Goal: Information Seeking & Learning: Learn about a topic

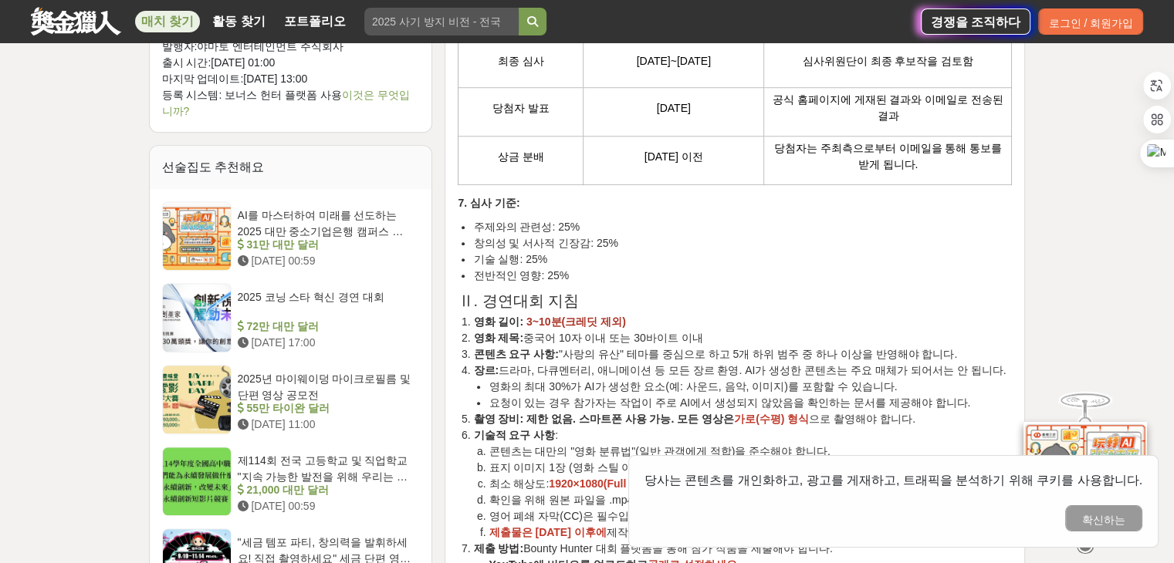
scroll to position [1164, 0]
drag, startPoint x: 522, startPoint y: 285, endPoint x: 698, endPoint y: 279, distance: 176.0
click at [698, 330] on li "영화 제목: 중국어 10자 이내 또는 30바이트 이내" at bounding box center [742, 338] width 539 height 16
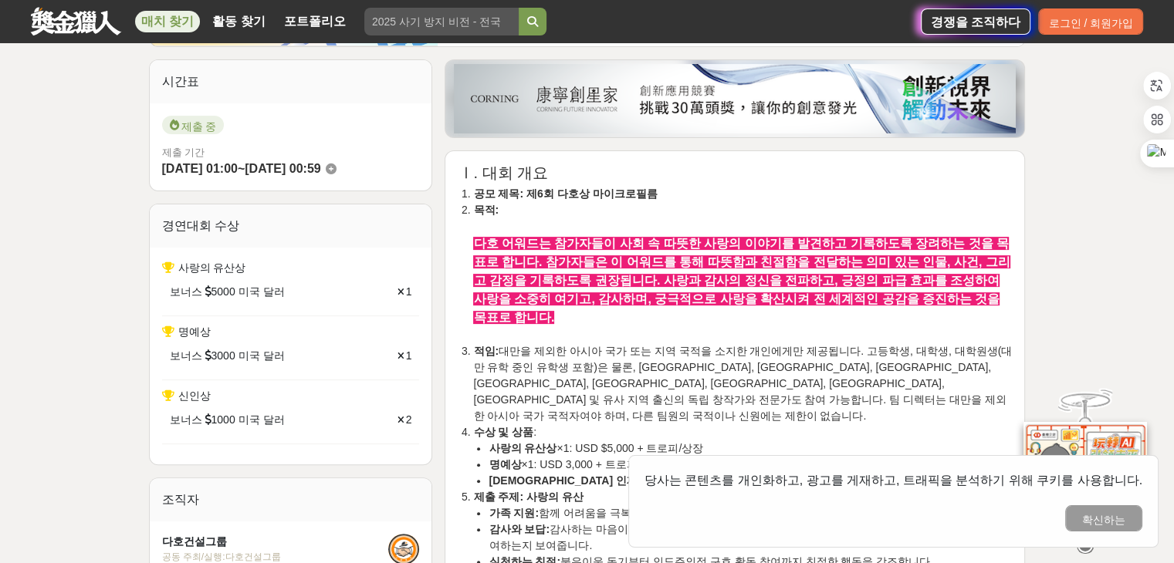
scroll to position [370, 0]
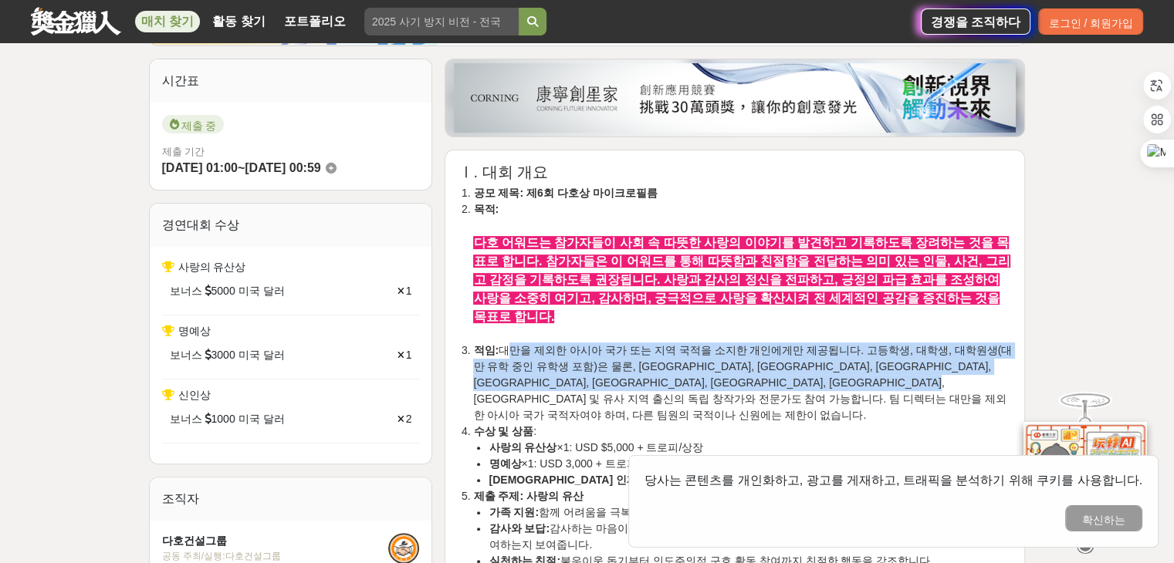
drag, startPoint x: 499, startPoint y: 328, endPoint x: 639, endPoint y: 371, distance: 146.2
click at [639, 371] on li "적임: 대만을 제외한 아시아 국가 또는 지역 국적을 소지한 개인에게만 제공됩니다. 고등학생, 대학생, 대학원생(대만 유학 중인 유학생 포함)은…" at bounding box center [742, 383] width 539 height 81
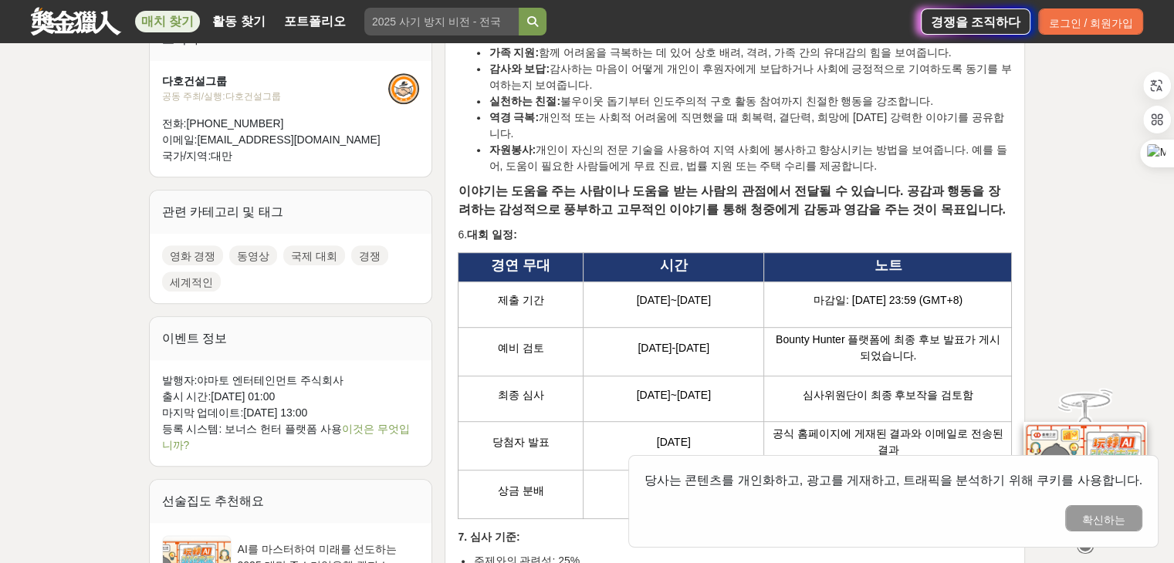
scroll to position [830, 0]
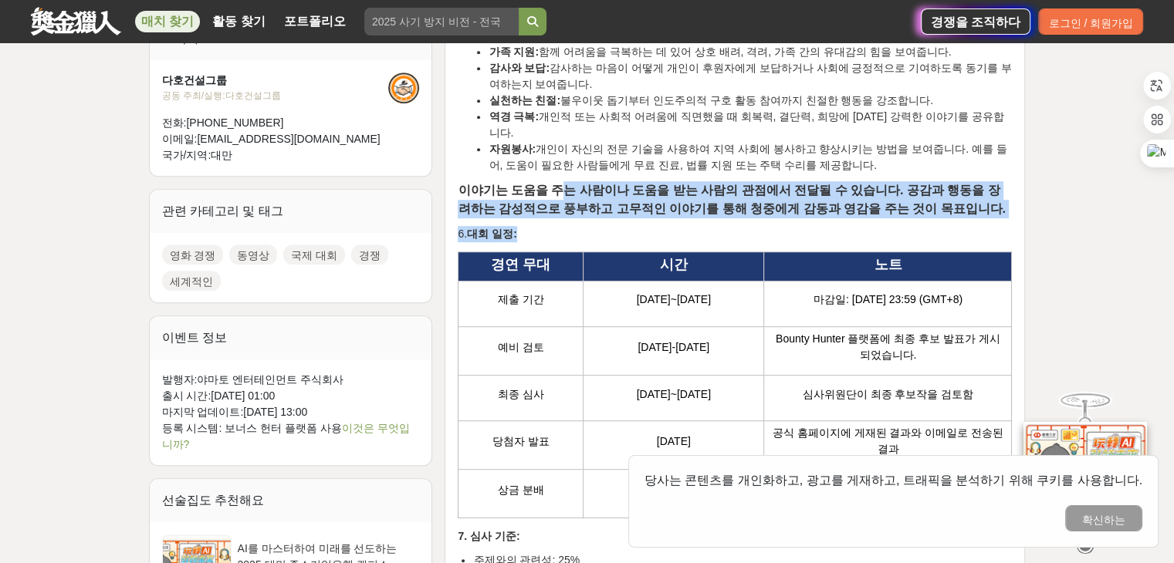
drag, startPoint x: 552, startPoint y: 146, endPoint x: 950, endPoint y: 174, distance: 398.4
click at [708, 226] on p "6. 대회 일정:" at bounding box center [735, 234] width 554 height 16
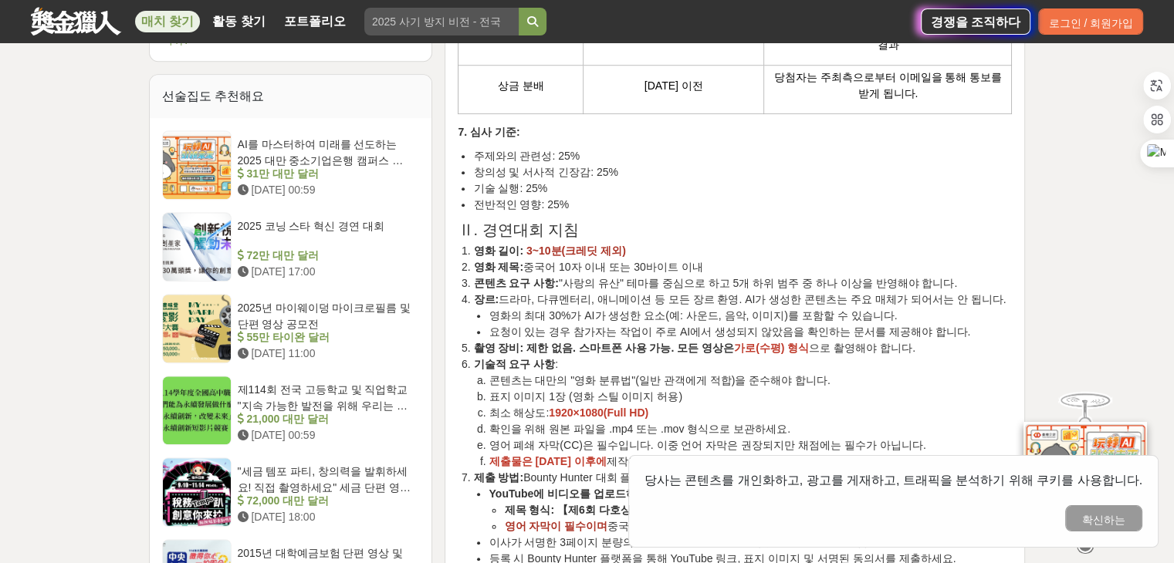
scroll to position [1239, 0]
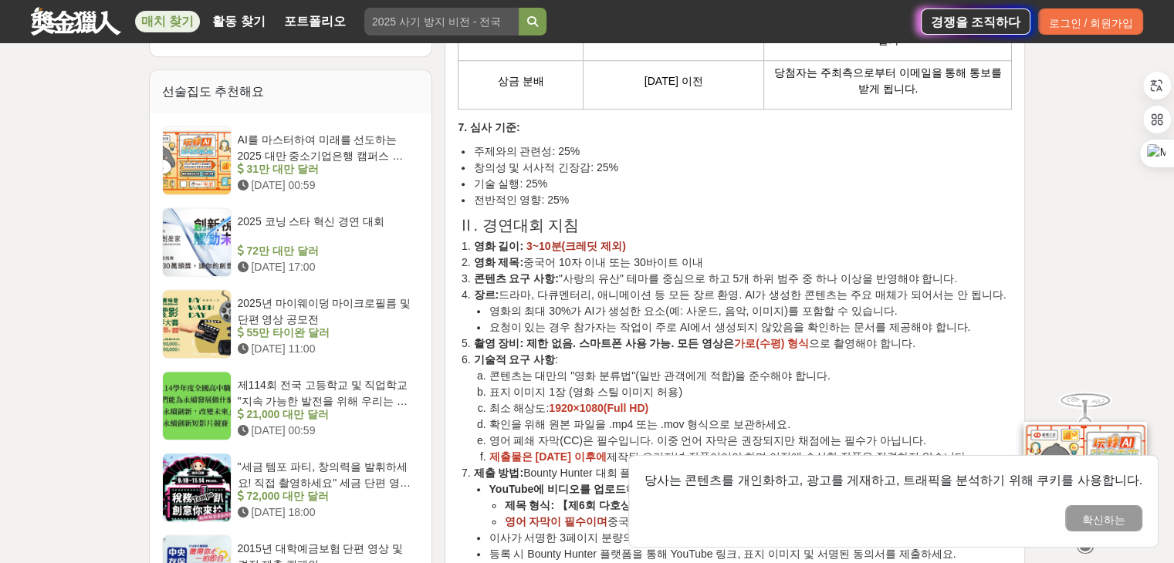
drag, startPoint x: 519, startPoint y: 208, endPoint x: 704, endPoint y: 202, distance: 186.0
click at [704, 255] on li "영화 제목: 중국어 10자 이내 또는 30바이트 이내" at bounding box center [742, 263] width 539 height 16
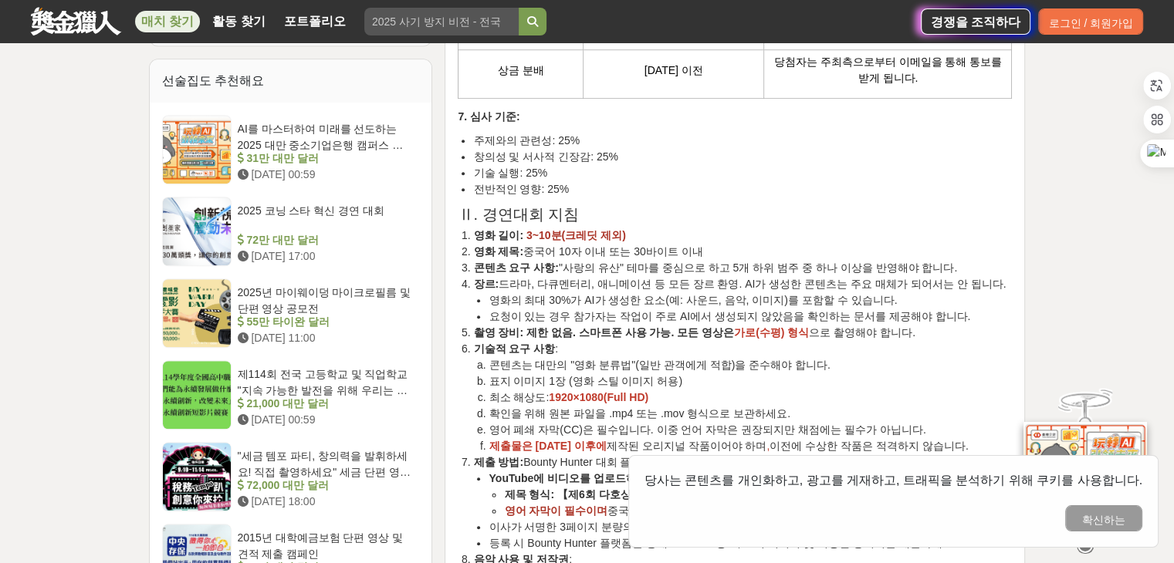
scroll to position [1252, 0]
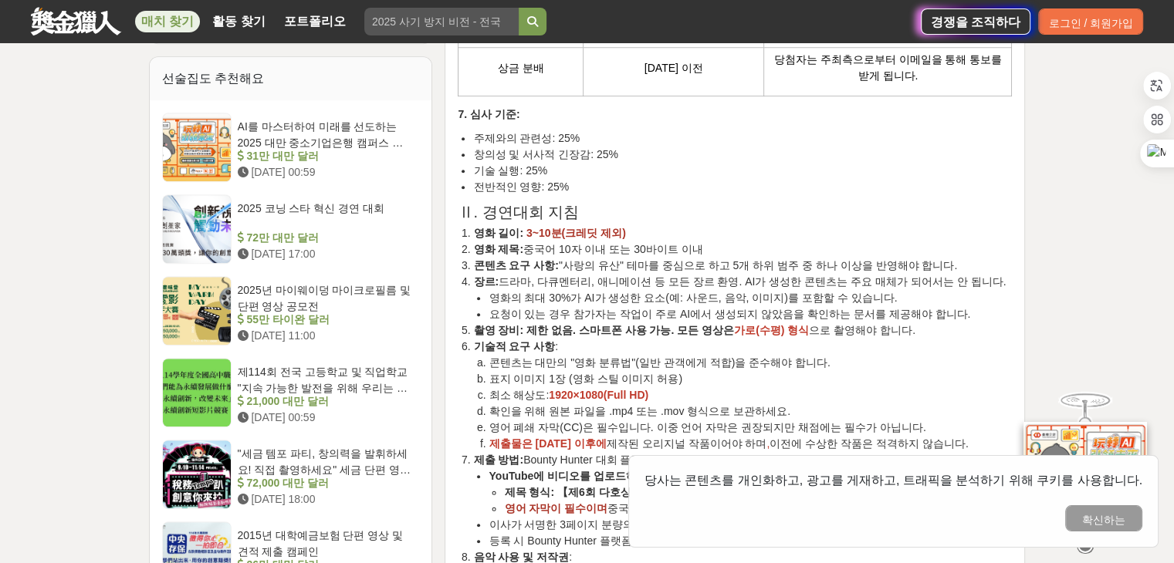
drag, startPoint x: 711, startPoint y: 208, endPoint x: 937, endPoint y: 208, distance: 225.3
click at [937, 258] on li "콘텐츠 요구 사항: "사랑의 유산" 테마를 중심으로 하고 5개 하위 범주 중 하나 이상을 반영해야 합니다." at bounding box center [742, 266] width 539 height 16
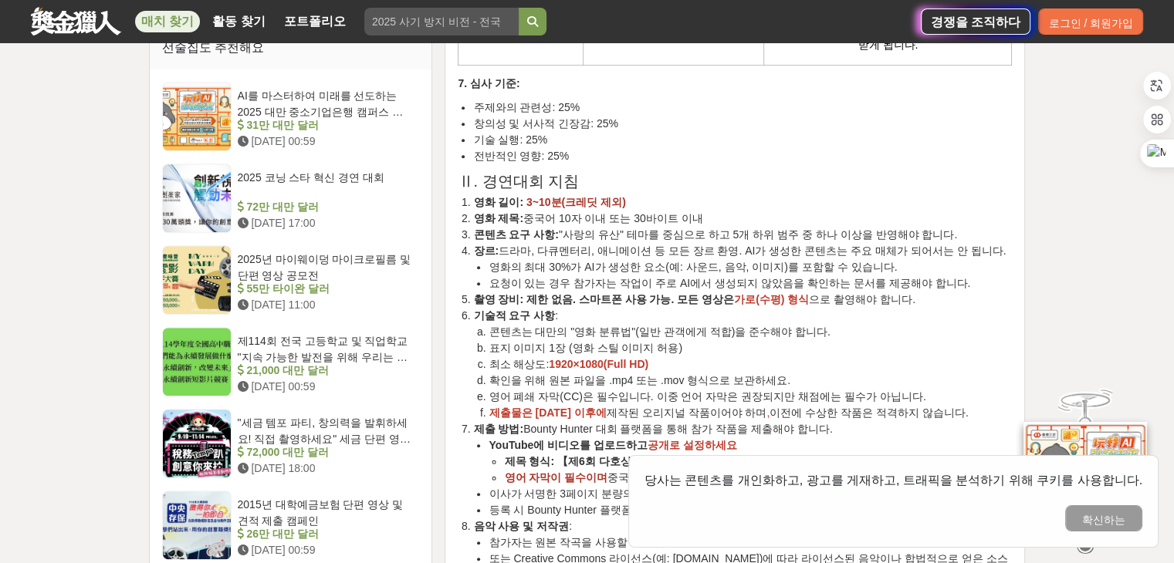
scroll to position [1287, 0]
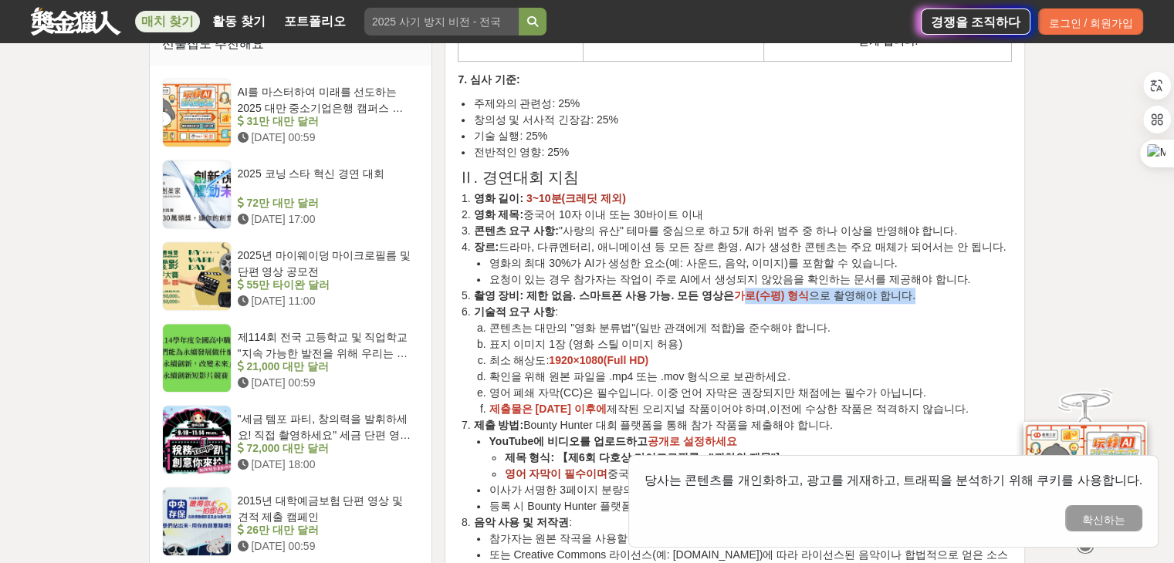
drag, startPoint x: 724, startPoint y: 245, endPoint x: 906, endPoint y: 258, distance: 182.5
click at [906, 258] on ol "영화 길이: 3~10분(크레딧 제외) 영화 제목: 중국어 10자 이내 또는 30바이트 이내 콘텐츠 요구 사항: "사랑의 유산" 테마를 중심으로…" at bounding box center [735, 410] width 554 height 438
click at [906, 304] on li "기술적 요구 사항 : 콘텐츠는 대만의 "영화 분류법"(일반 관객에게 적합)을 준수해야 합니다. 표지 이미지 1장 (영화 스틸 이미지 허용) 최…" at bounding box center [742, 360] width 539 height 113
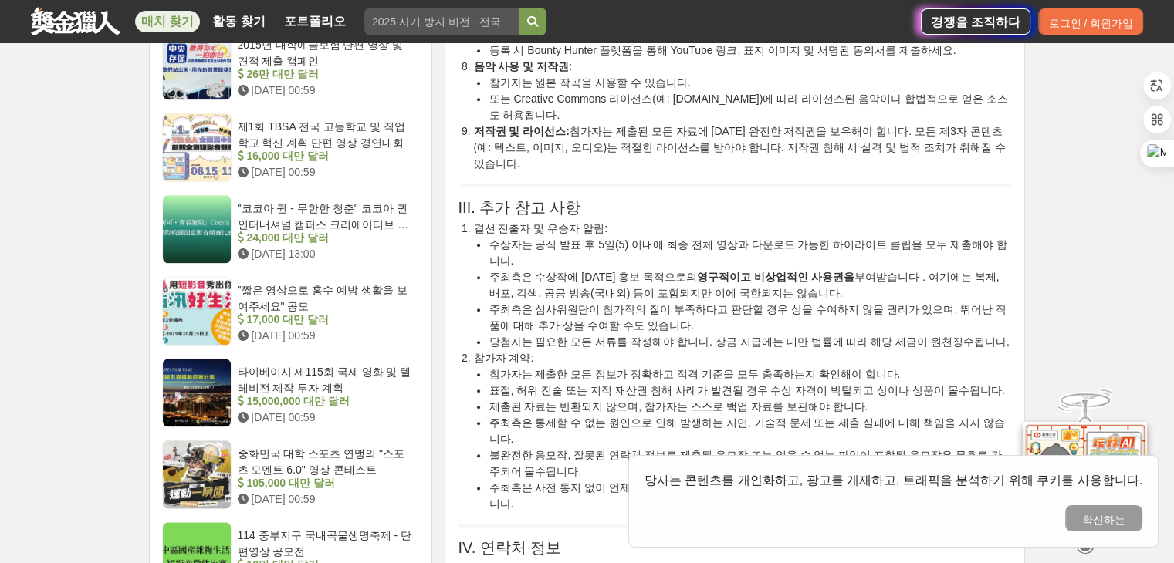
scroll to position [1744, 0]
